Goal: Information Seeking & Learning: Learn about a topic

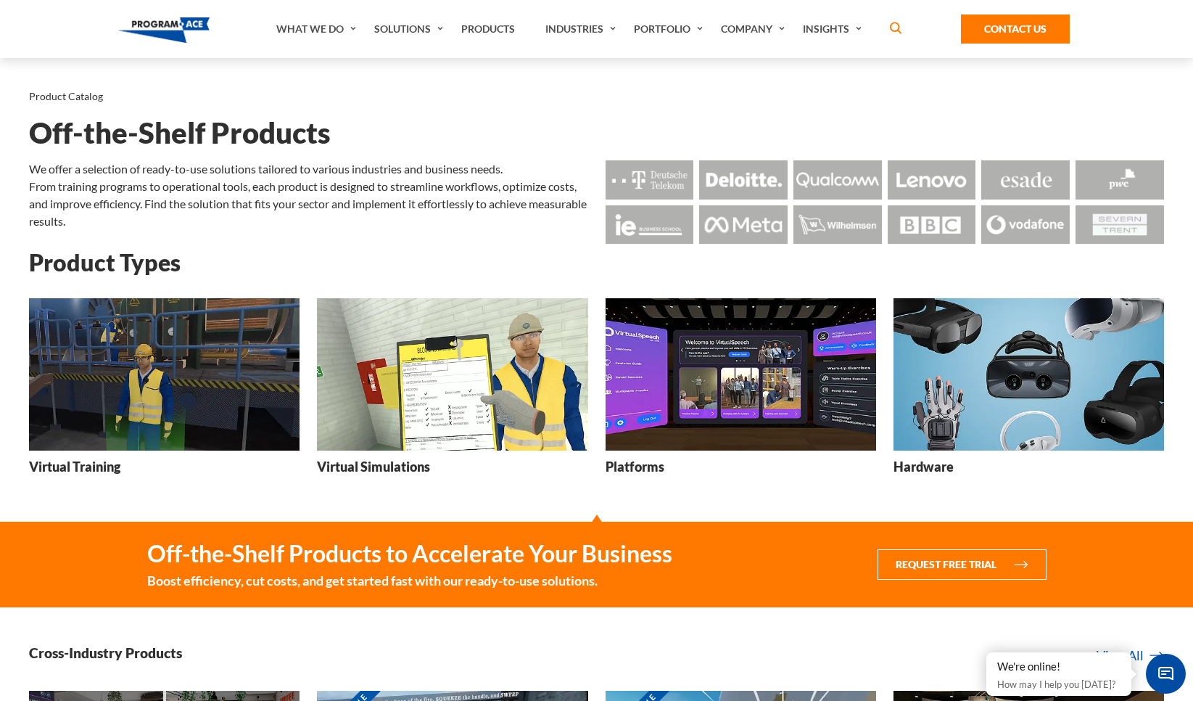
click at [249, 360] on img at bounding box center [164, 374] width 271 height 152
click at [197, 413] on img at bounding box center [164, 374] width 271 height 152
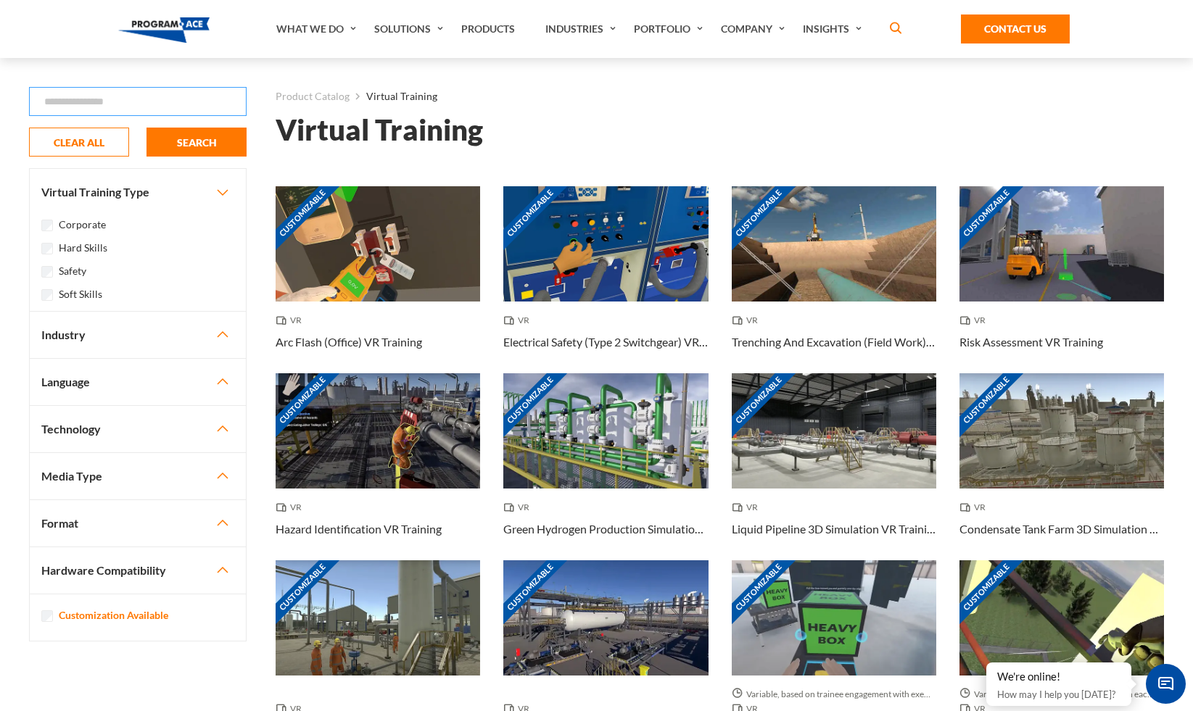
click at [186, 100] on input "Search" at bounding box center [138, 101] width 218 height 29
paste input "**********"
type input "**********"
click at [182, 133] on button "SEARCH" at bounding box center [196, 142] width 100 height 29
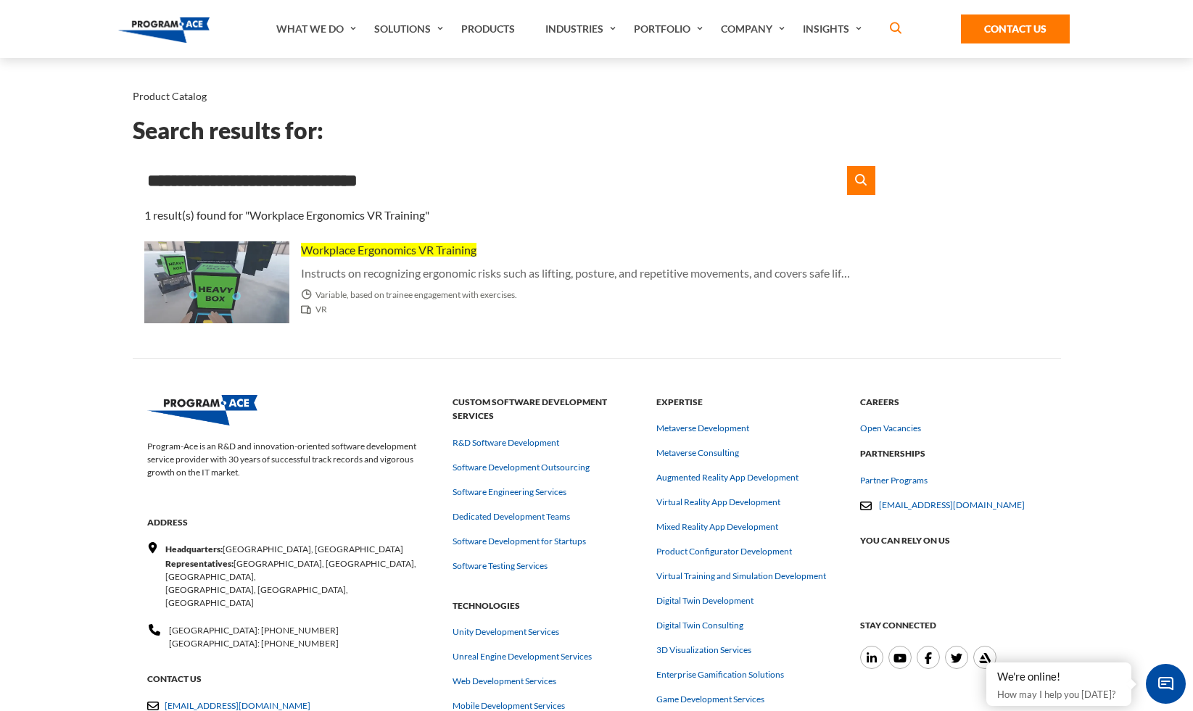
click at [376, 183] on input "**********" at bounding box center [487, 180] width 708 height 29
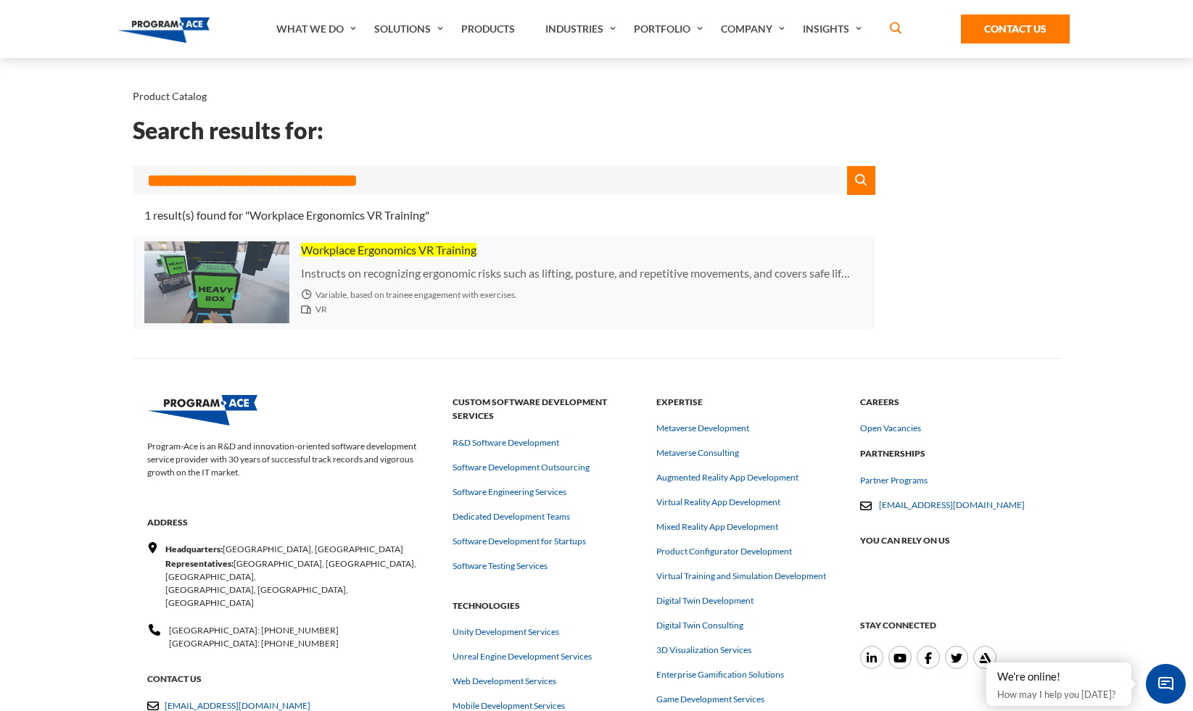
click at [395, 248] on span "Workplace Ergonomics VR Training" at bounding box center [389, 250] width 176 height 14
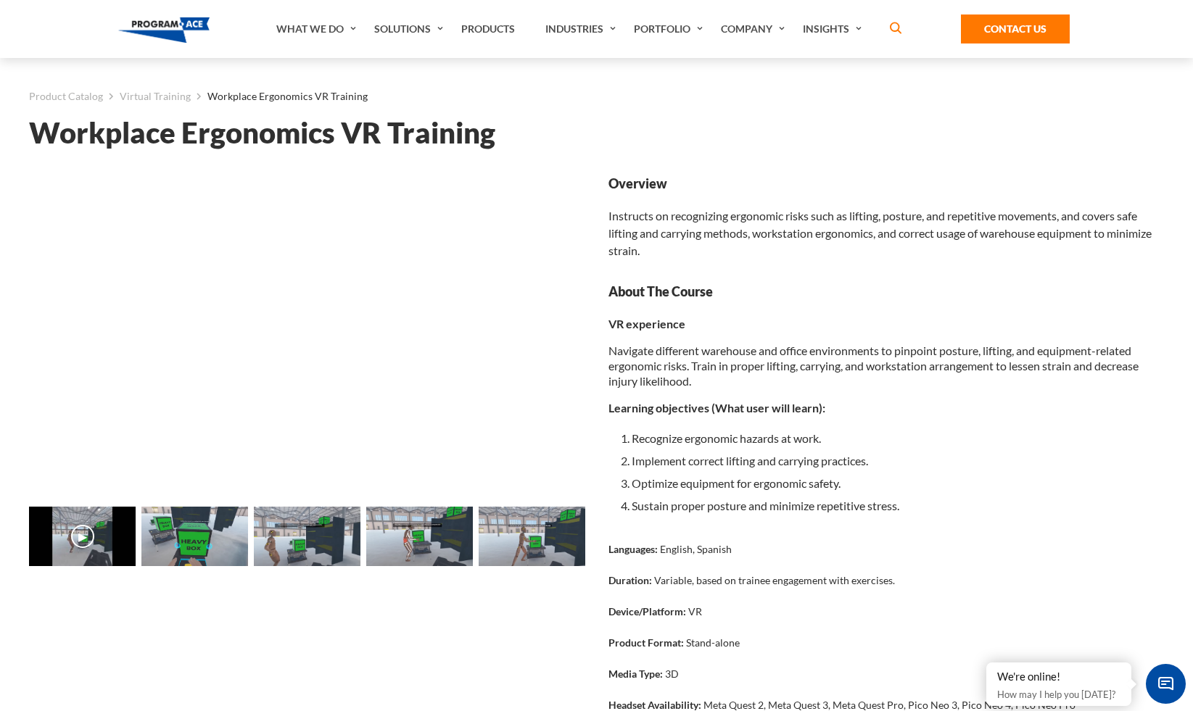
click at [427, 143] on h1 "Workplace Ergonomics VR Training" at bounding box center [596, 132] width 1135 height 25
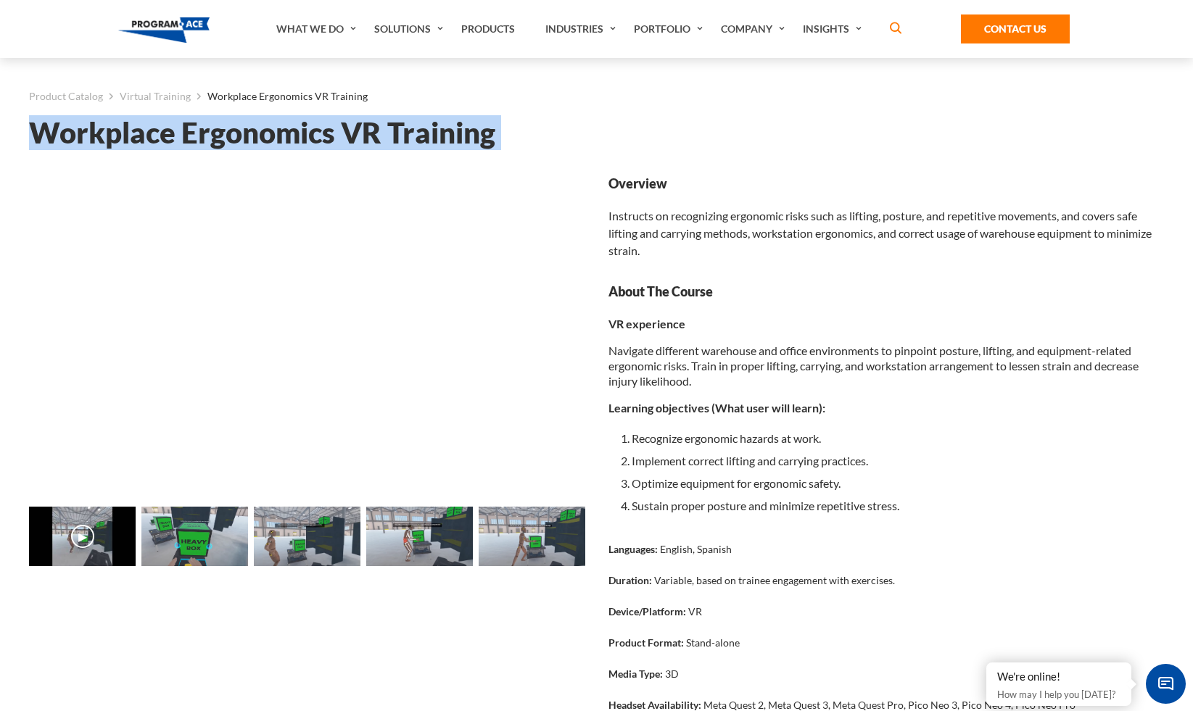
click at [427, 143] on h1 "Workplace Ergonomics VR Training" at bounding box center [596, 132] width 1135 height 25
copy div "Loremipsu Dolorsitam CO Adipisci Elitsed... Doeiusm... Tempori... Utlabor... Et…"
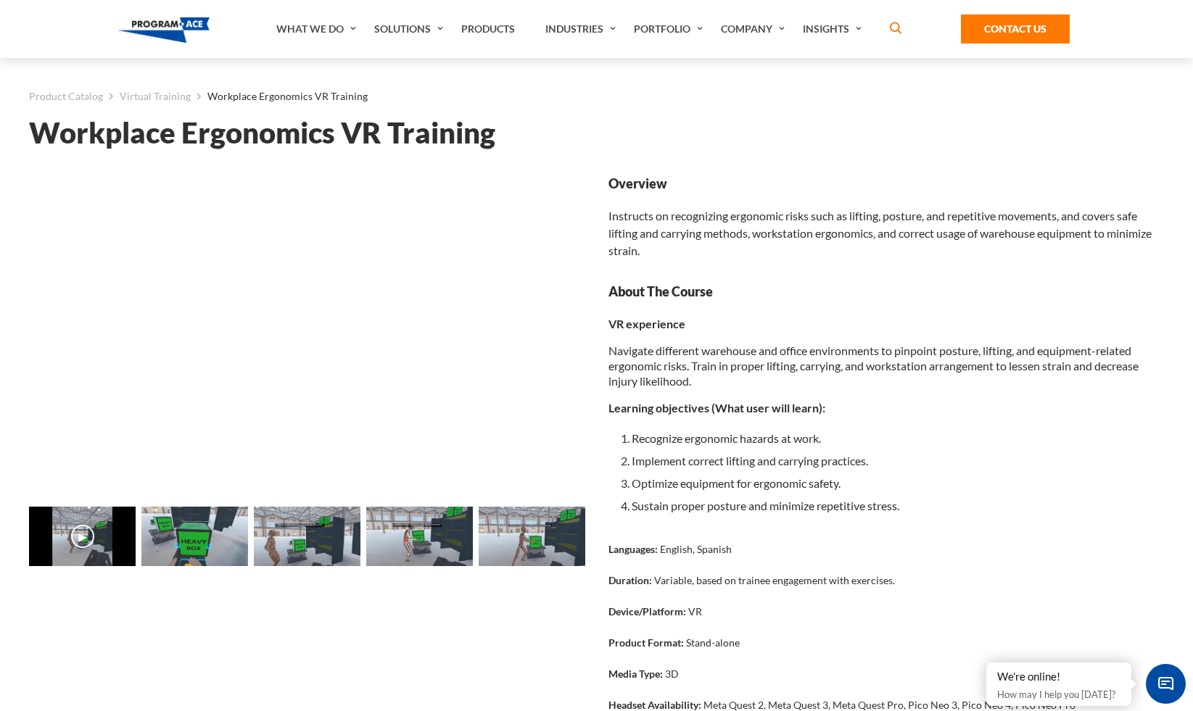
click at [734, 511] on li "Sustain proper posture and minimize repetitive stress." at bounding box center [898, 506] width 533 height 22
click at [359, 124] on h1 "Workplace Ergonomics VR Training" at bounding box center [596, 132] width 1135 height 25
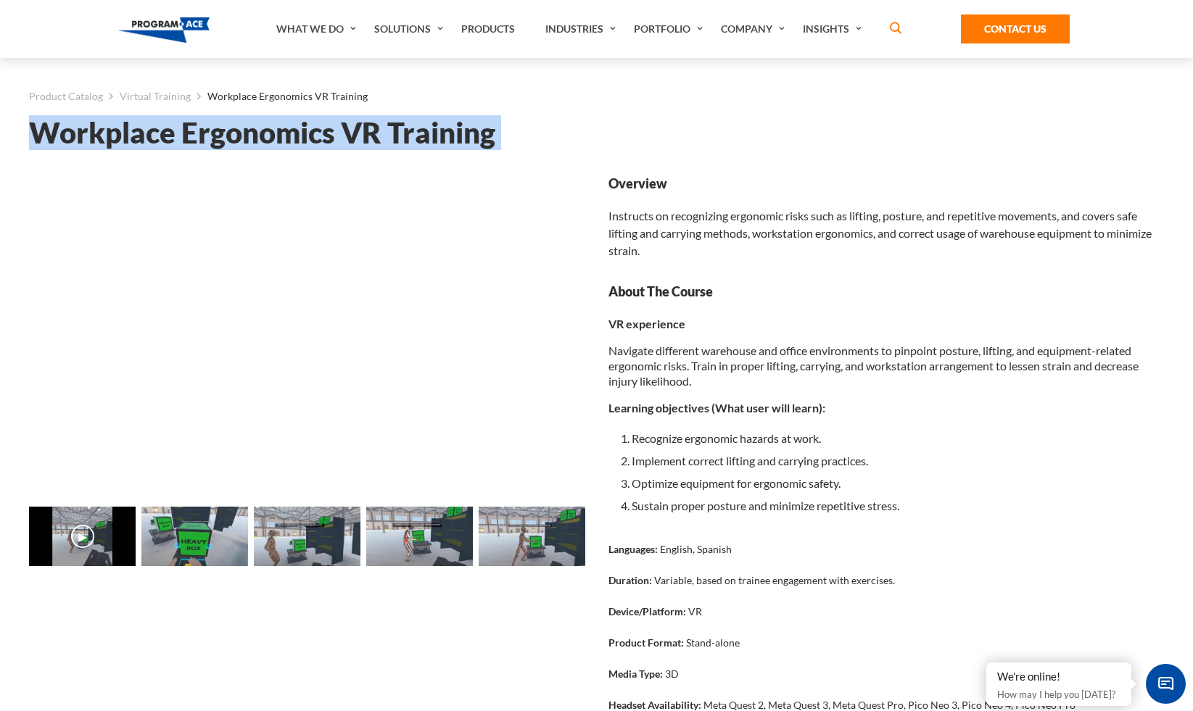
click at [359, 124] on h1 "Workplace Ergonomics VR Training" at bounding box center [596, 132] width 1135 height 25
copy div "Loremipsu Dolorsitam CO Adipisci Elitsed... Doeiusm... Tempori... Utlabor... Et…"
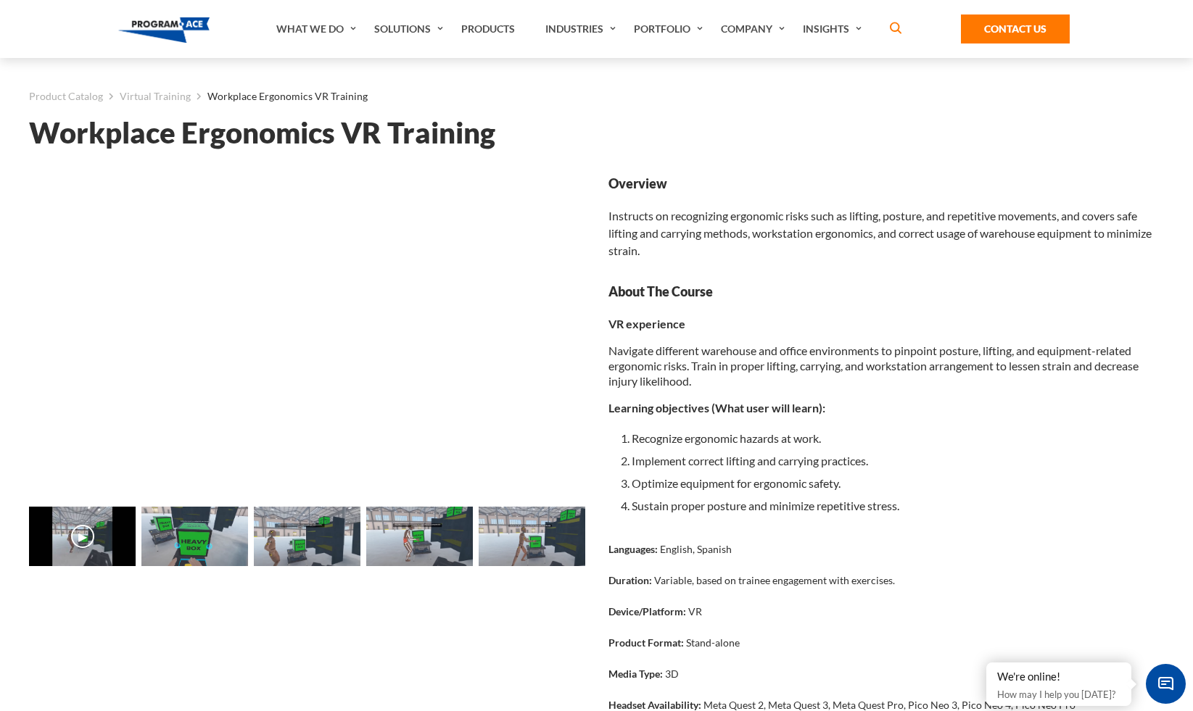
click at [693, 338] on div "VR experience Navigate different warehouse and office environments to pinpoint …" at bounding box center [886, 416] width 556 height 201
click at [39, 134] on h1 "Workplace Ergonomics VR Training" at bounding box center [596, 132] width 1135 height 25
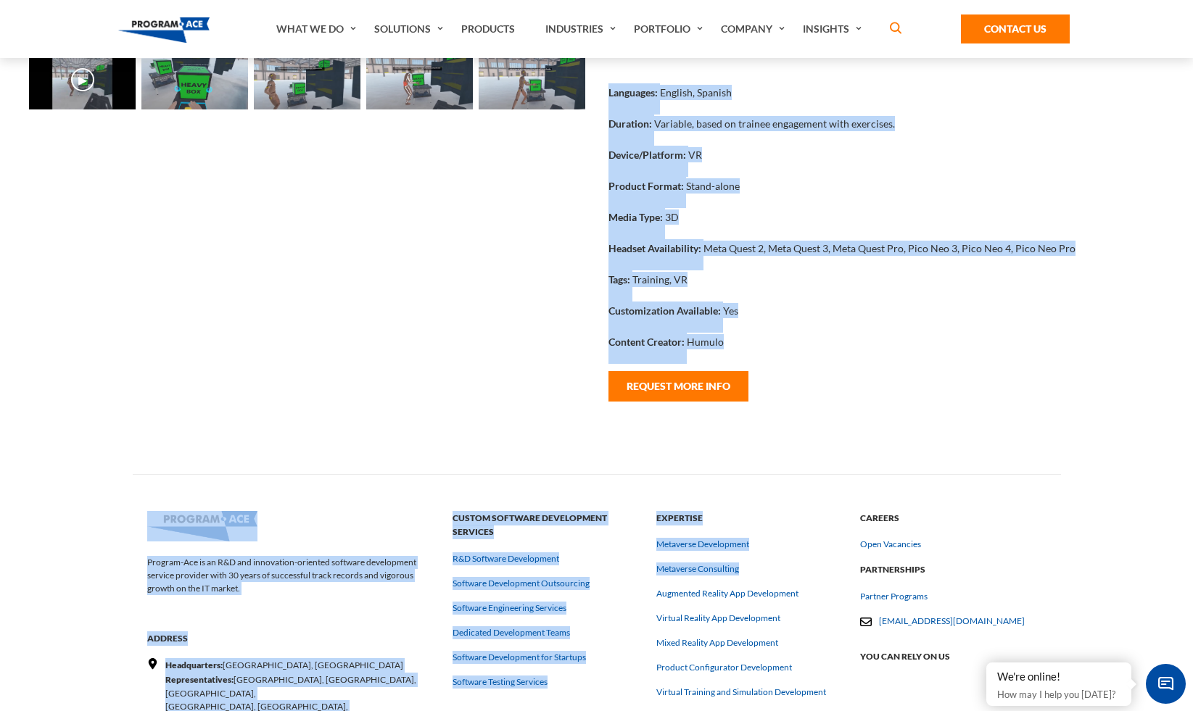
scroll to position [658, 0]
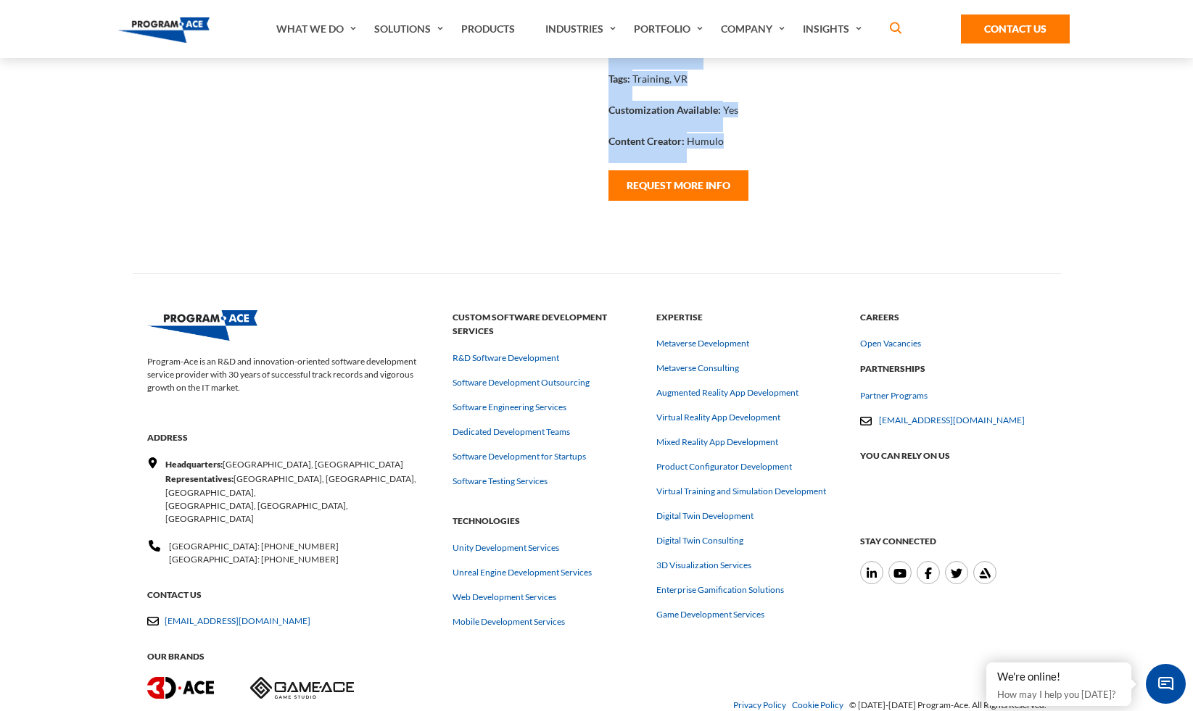
drag, startPoint x: 38, startPoint y: 139, endPoint x: 768, endPoint y: 148, distance: 730.4
copy div "Loremipsu Dolorsitam CO Adipisci Elitsed... Doeiusm... Tempori... Utlabor... Et…"
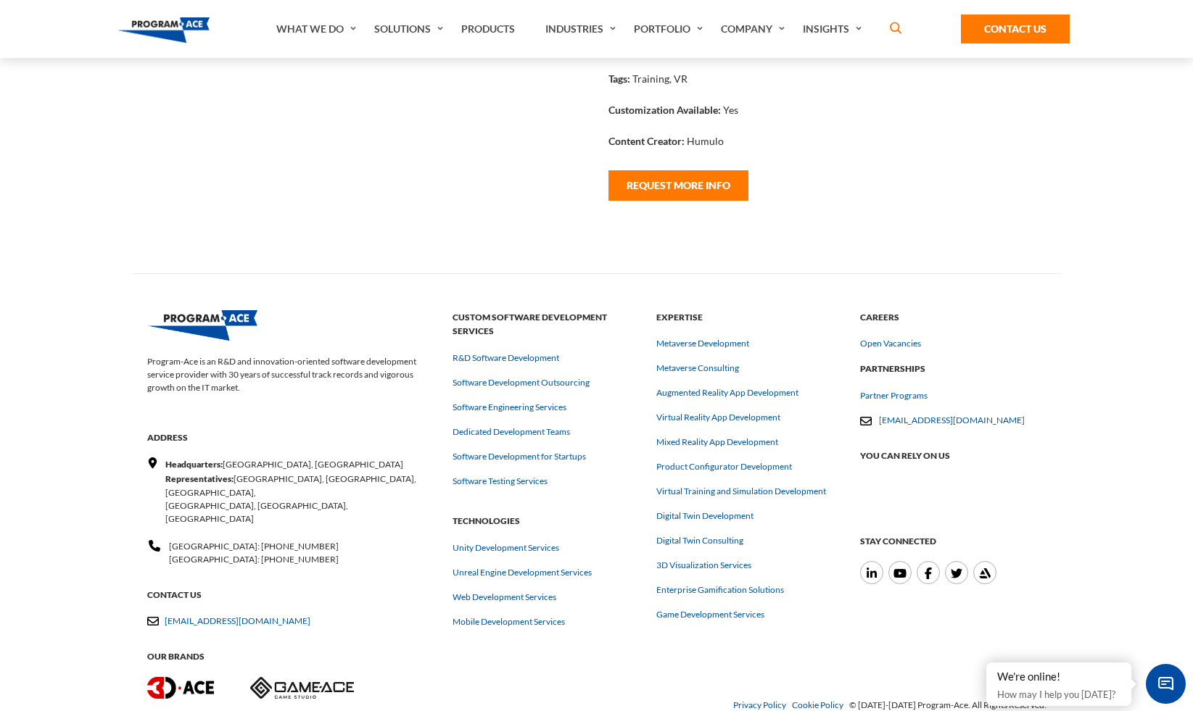
click at [950, 144] on div "Content Creator: Humulo" at bounding box center [886, 147] width 556 height 31
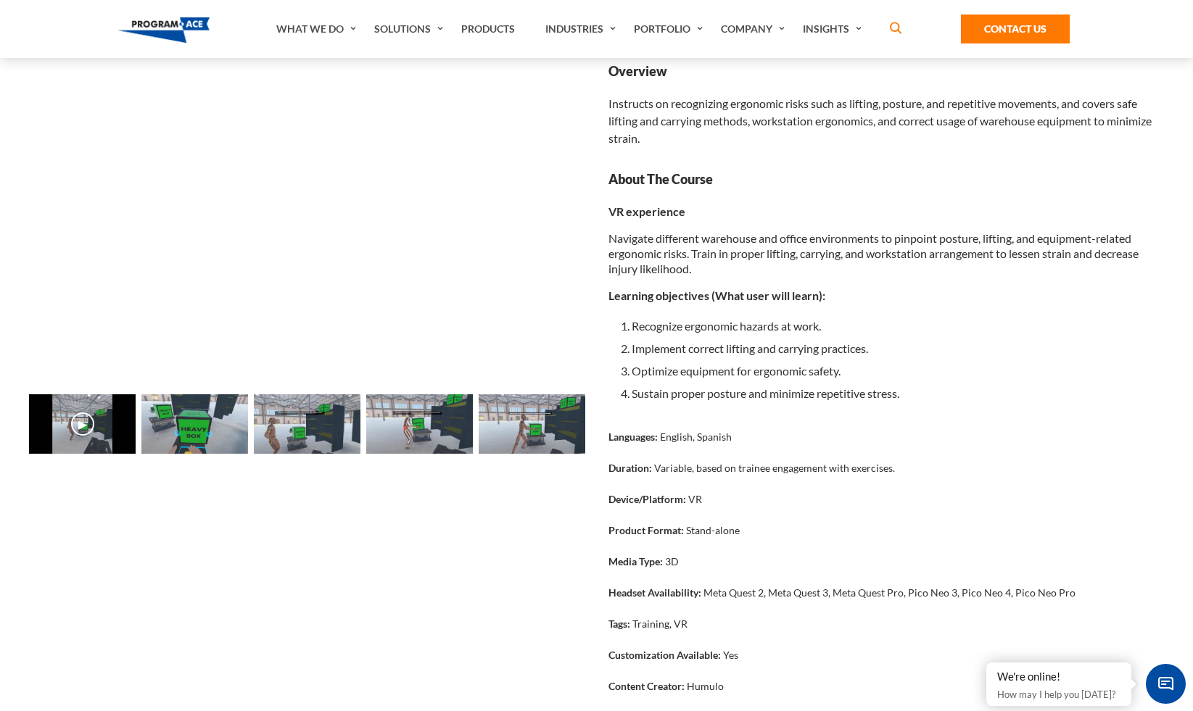
scroll to position [0, 0]
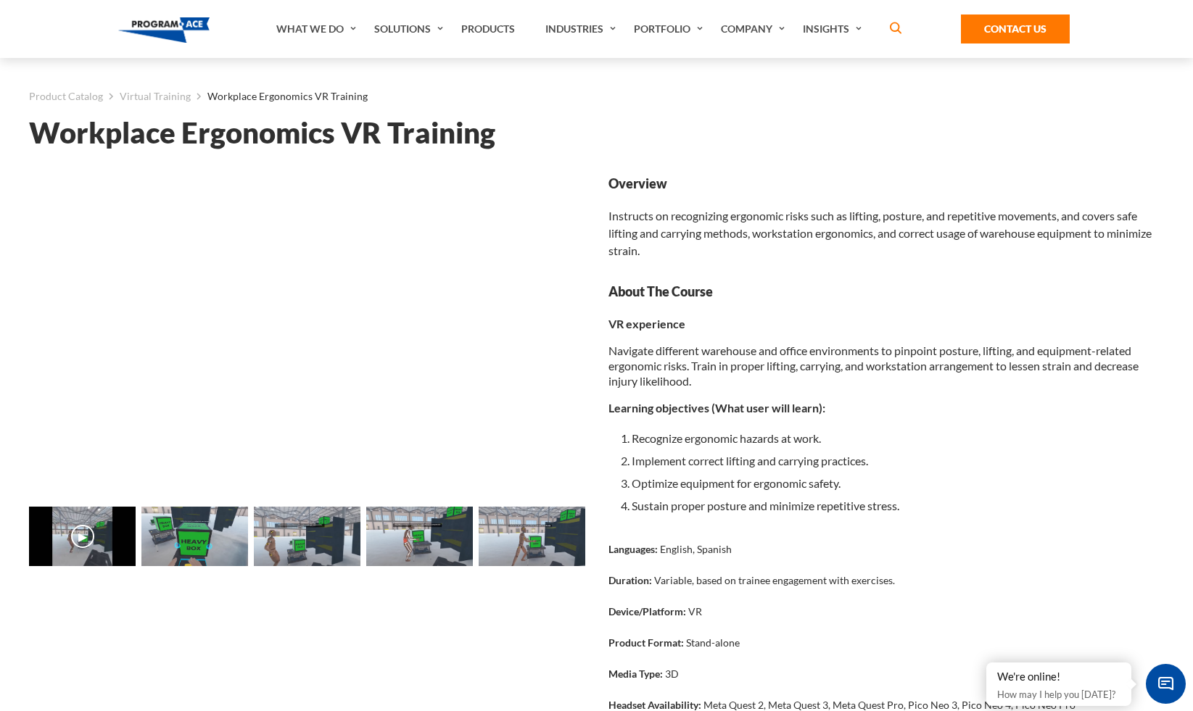
click at [276, 553] on img at bounding box center [307, 537] width 107 height 60
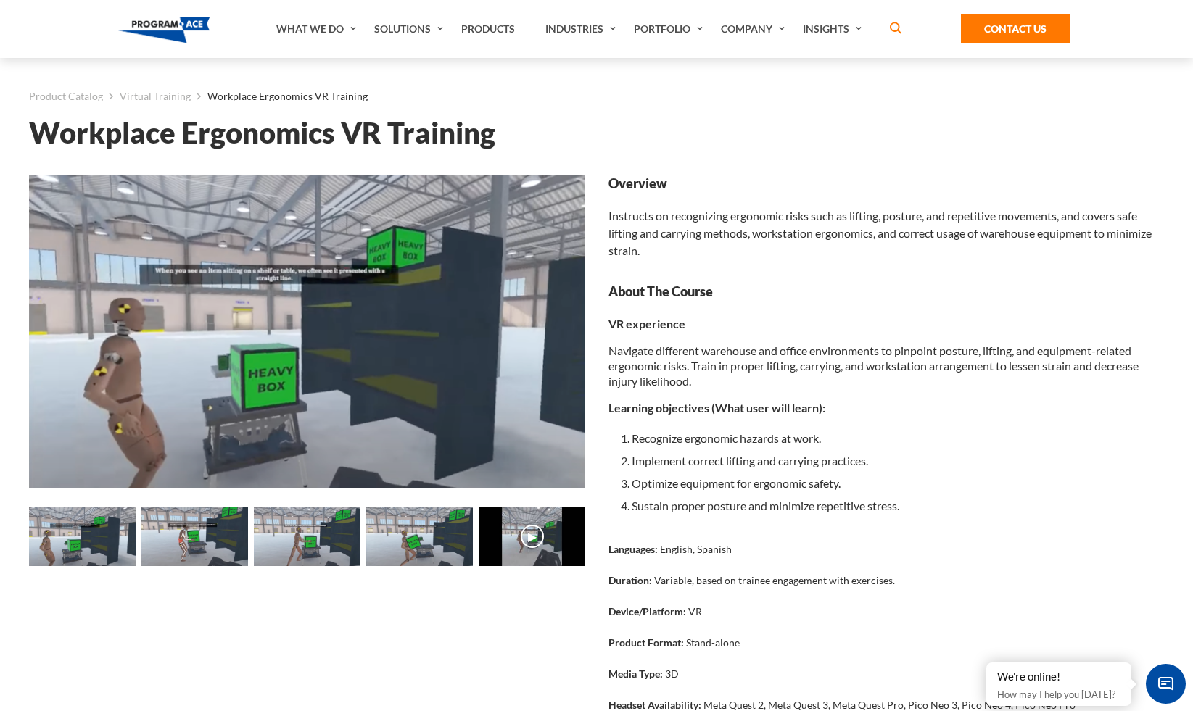
click at [187, 547] on img at bounding box center [194, 537] width 107 height 60
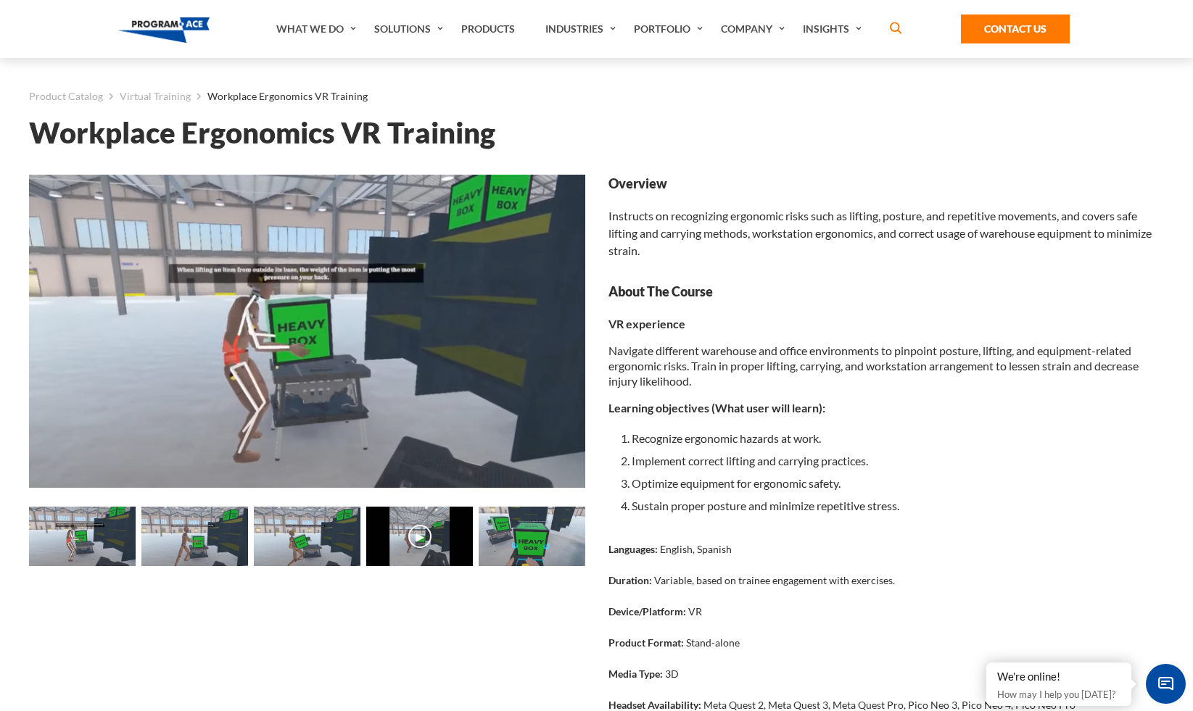
click at [230, 549] on img at bounding box center [194, 537] width 107 height 60
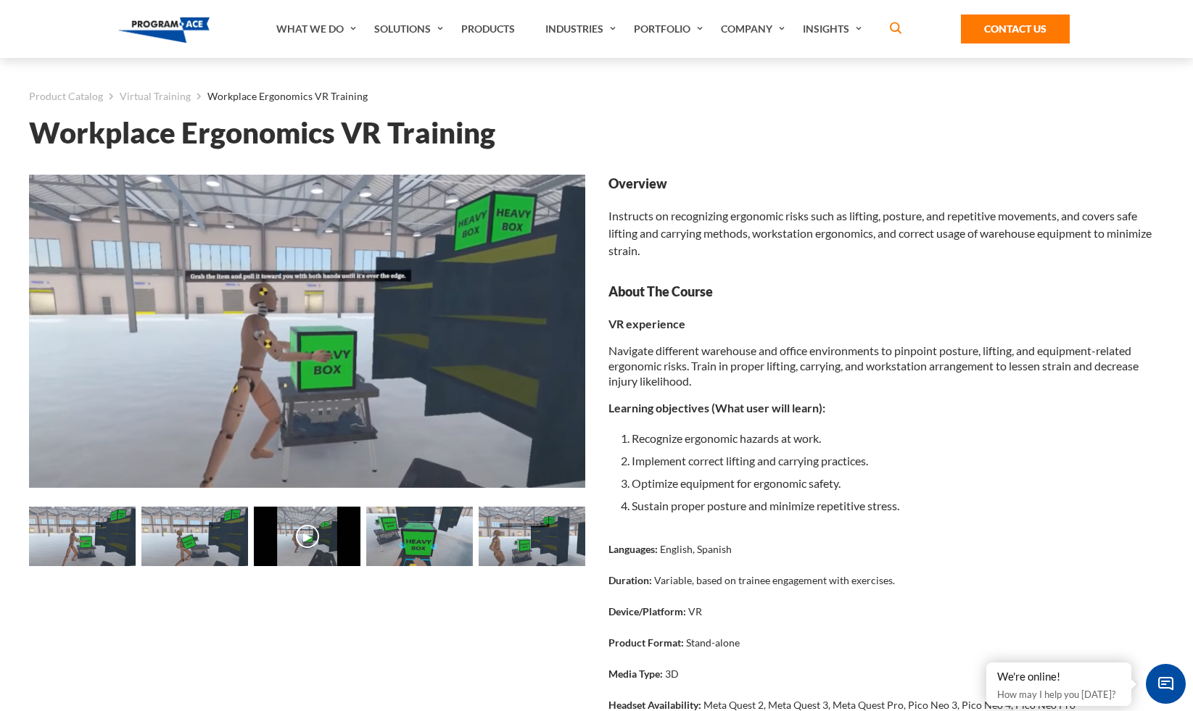
click at [65, 542] on img at bounding box center [82, 537] width 107 height 60
click at [100, 542] on img at bounding box center [82, 537] width 107 height 60
click at [115, 540] on img at bounding box center [82, 537] width 107 height 60
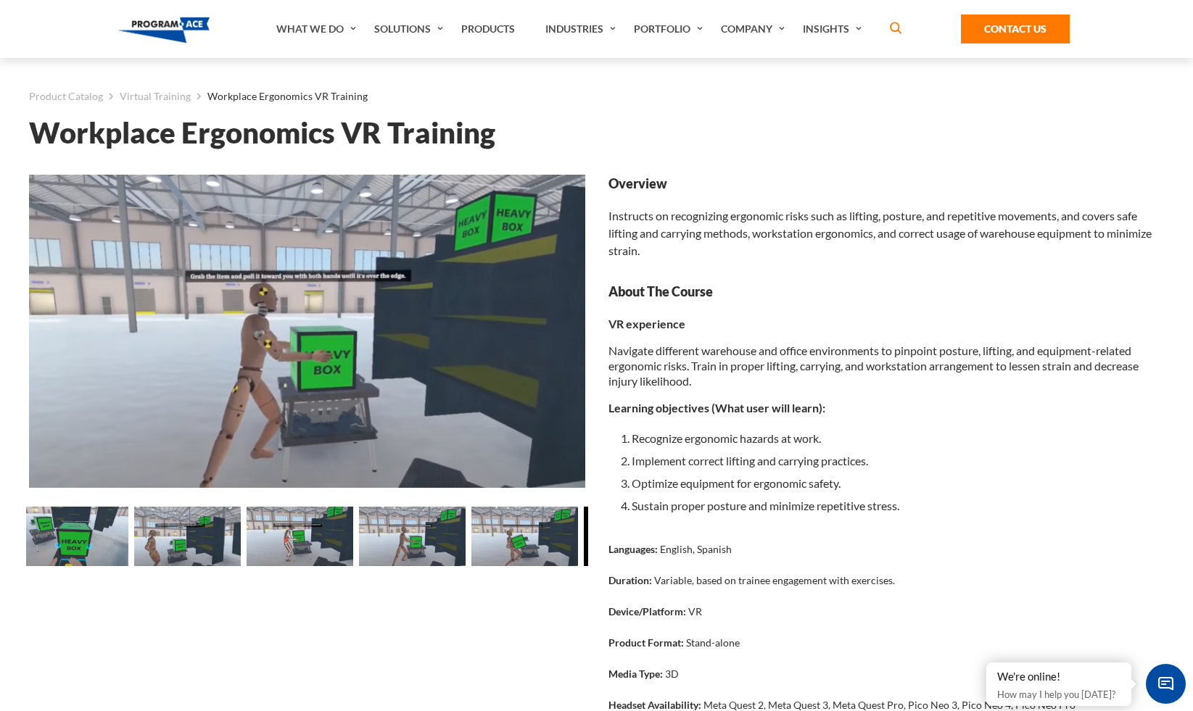
drag, startPoint x: 218, startPoint y: 545, endPoint x: 546, endPoint y: 545, distance: 328.5
click at [546, 545] on img at bounding box center [524, 537] width 107 height 60
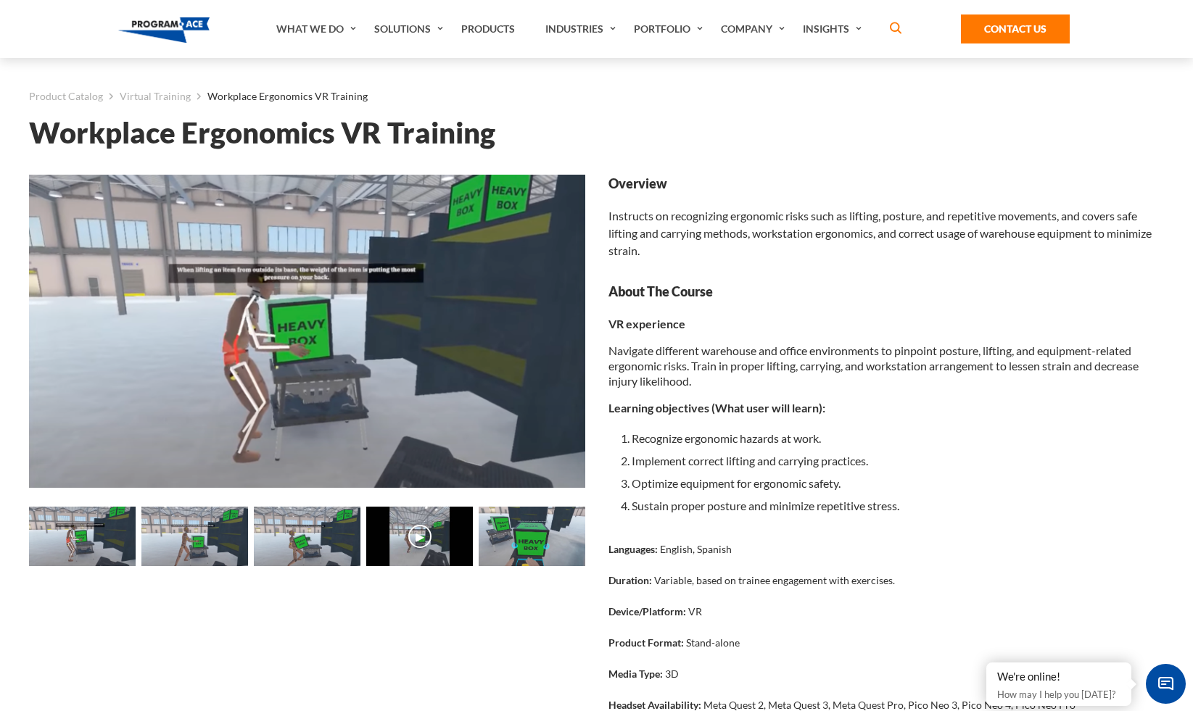
drag, startPoint x: 257, startPoint y: 547, endPoint x: 569, endPoint y: 545, distance: 311.8
click at [248, 545] on img at bounding box center [194, 537] width 107 height 60
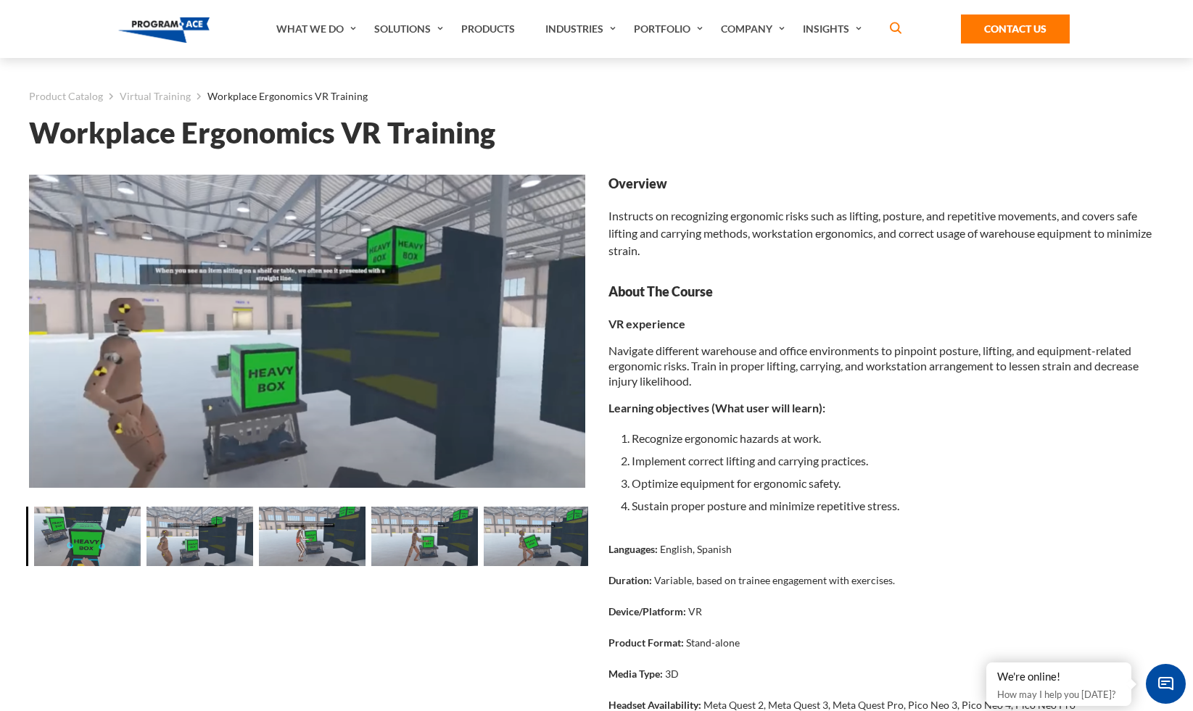
drag, startPoint x: 266, startPoint y: 538, endPoint x: 461, endPoint y: 534, distance: 194.4
click at [366, 538] on img at bounding box center [312, 537] width 107 height 60
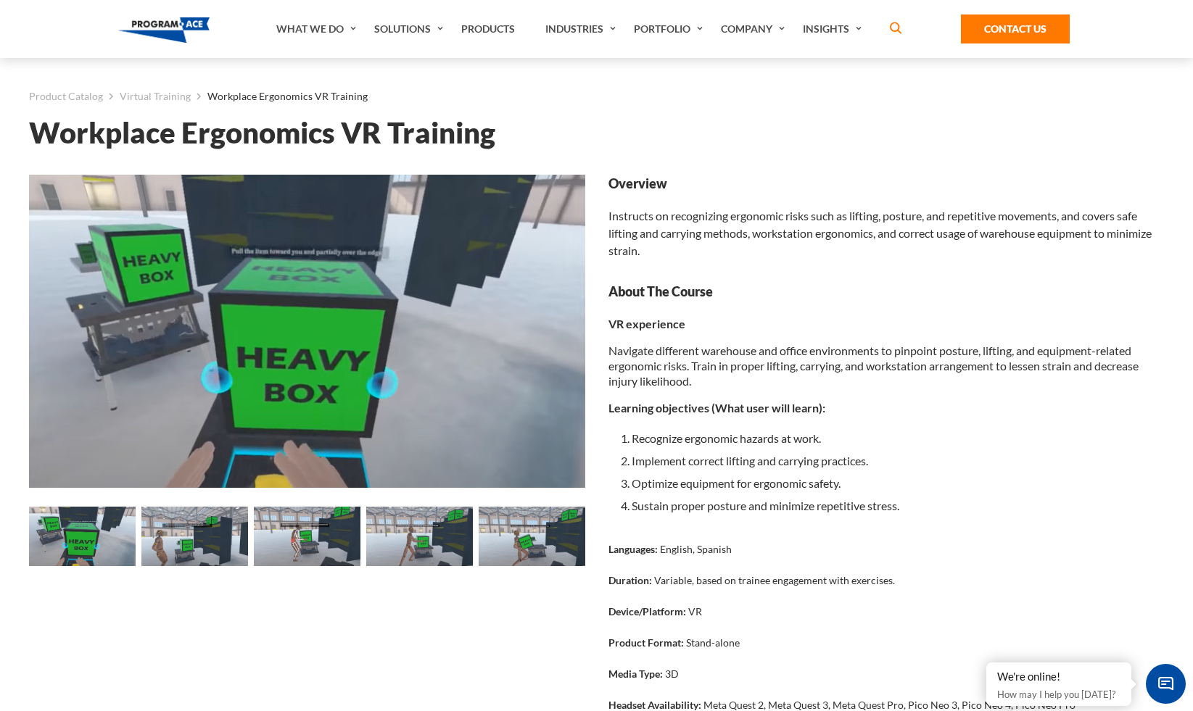
click at [176, 542] on img at bounding box center [194, 537] width 107 height 60
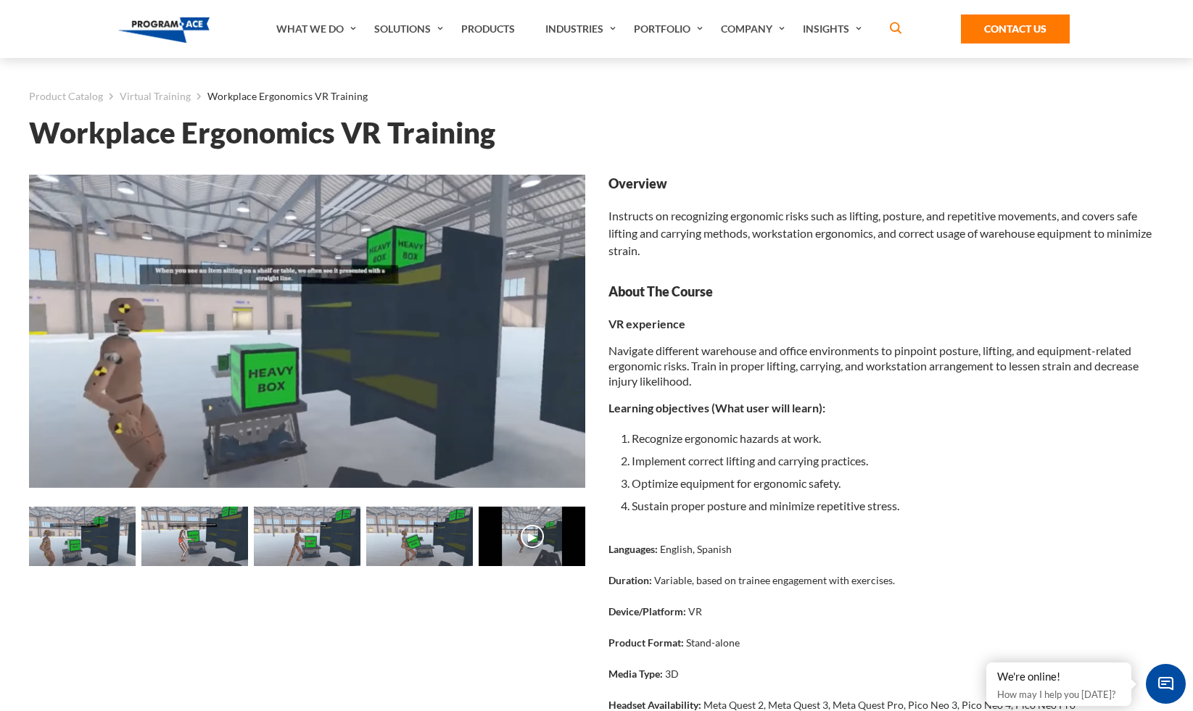
click at [270, 545] on img at bounding box center [307, 537] width 107 height 60
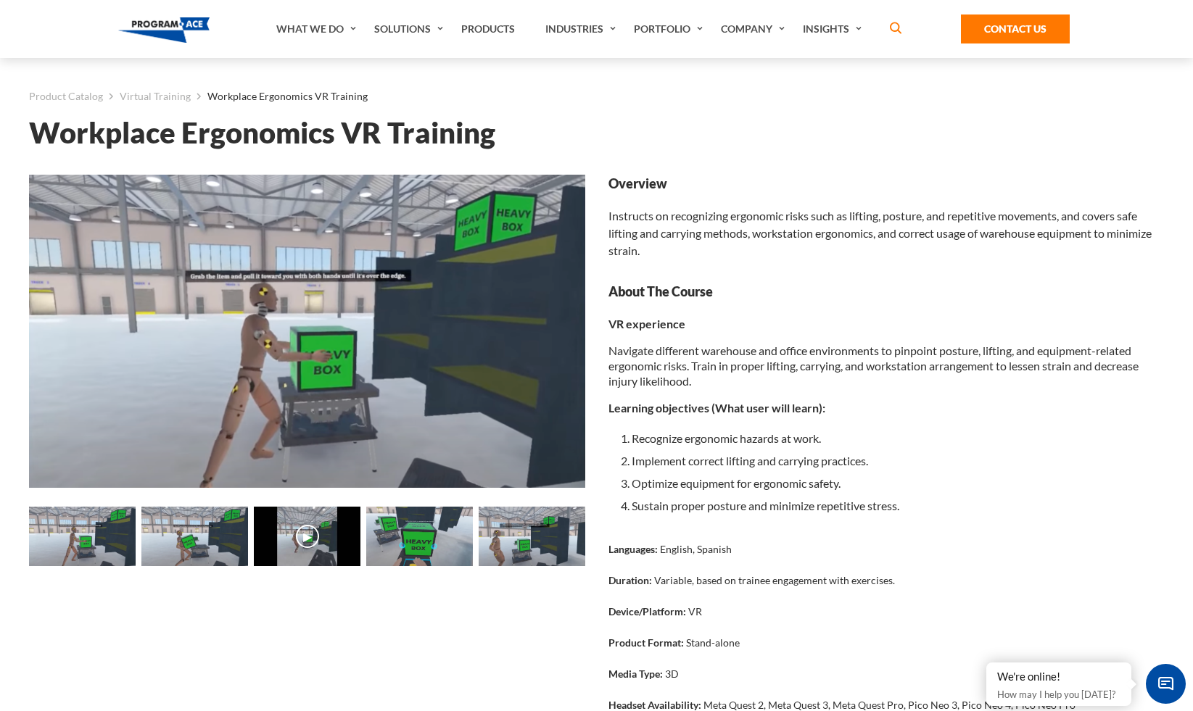
click at [397, 548] on img at bounding box center [419, 537] width 107 height 60
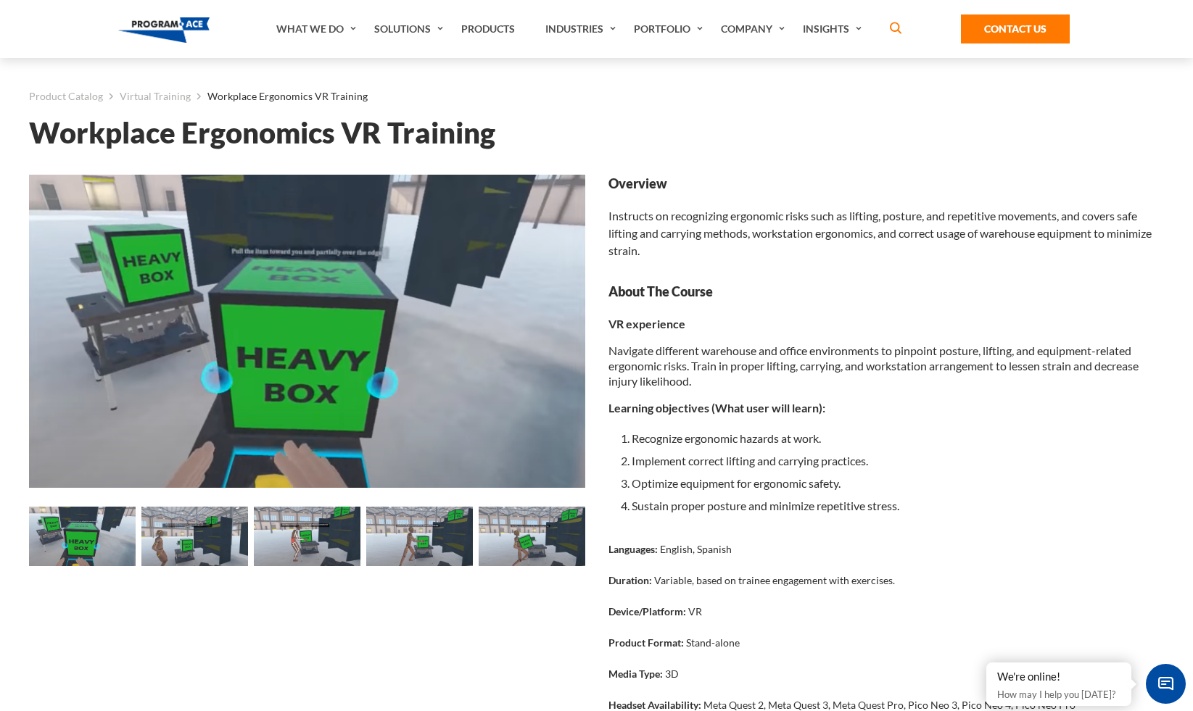
click at [422, 547] on img at bounding box center [419, 537] width 107 height 60
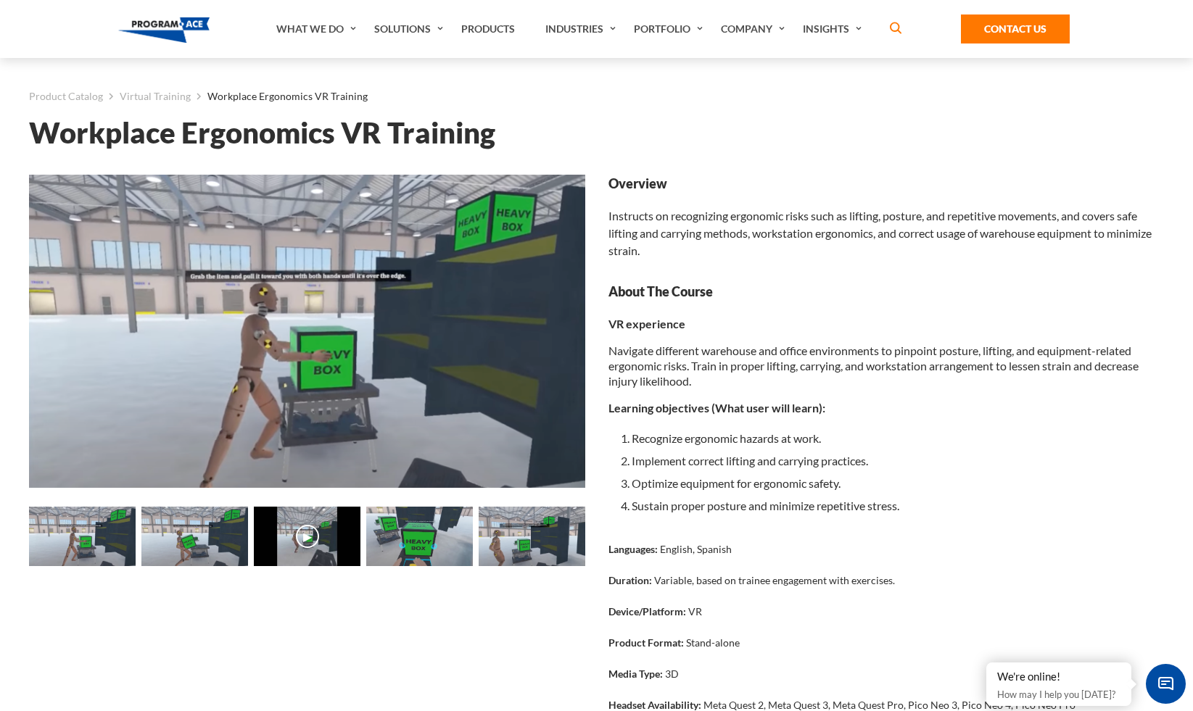
click at [422, 547] on img at bounding box center [419, 537] width 107 height 60
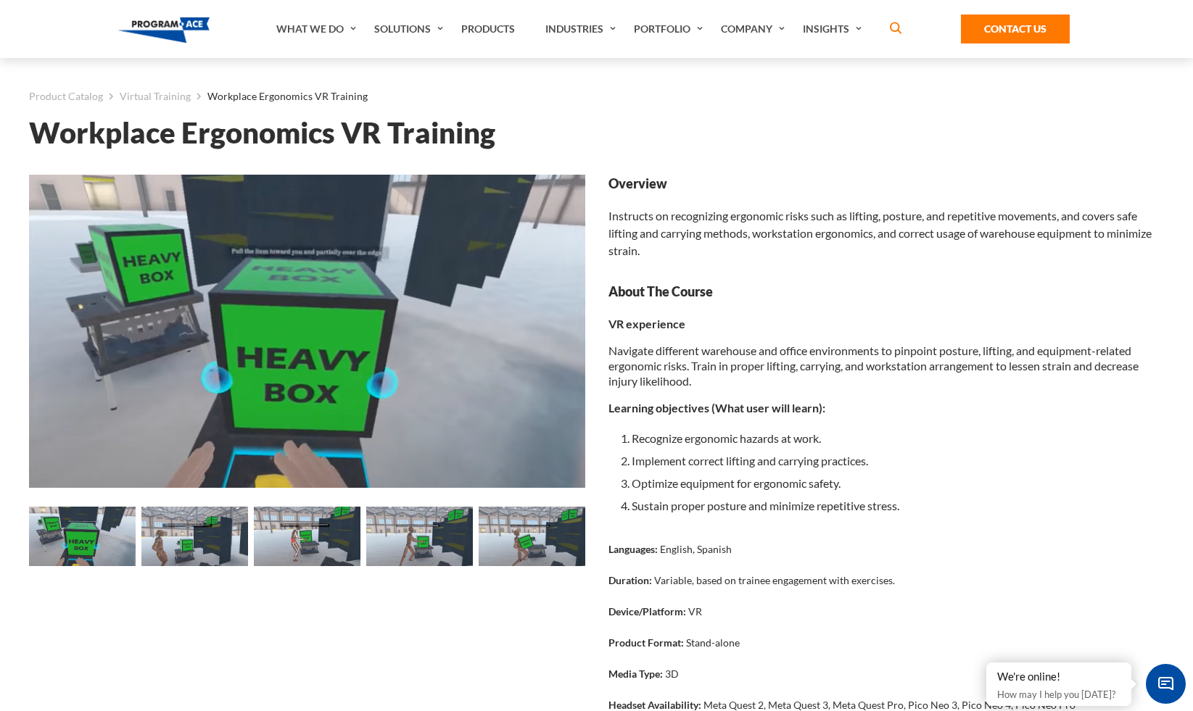
click at [337, 543] on img at bounding box center [307, 537] width 107 height 60
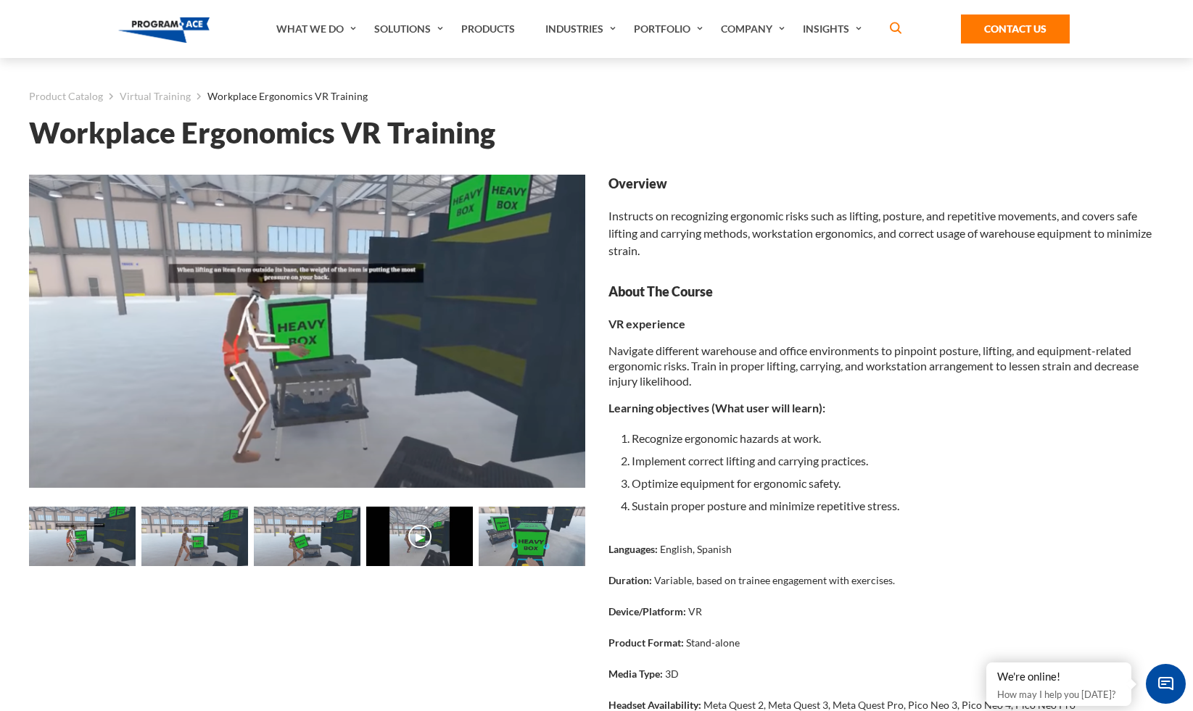
click at [428, 524] on img at bounding box center [419, 537] width 107 height 60
